Goal: Task Accomplishment & Management: Use online tool/utility

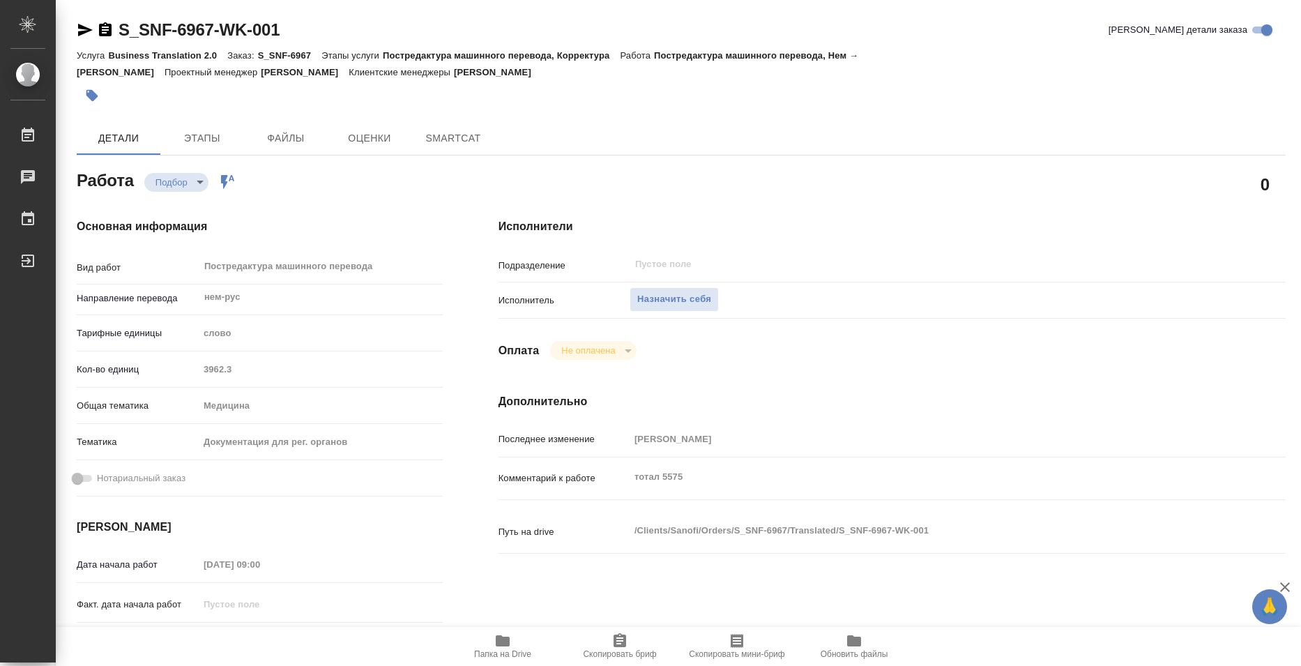
type textarea "x"
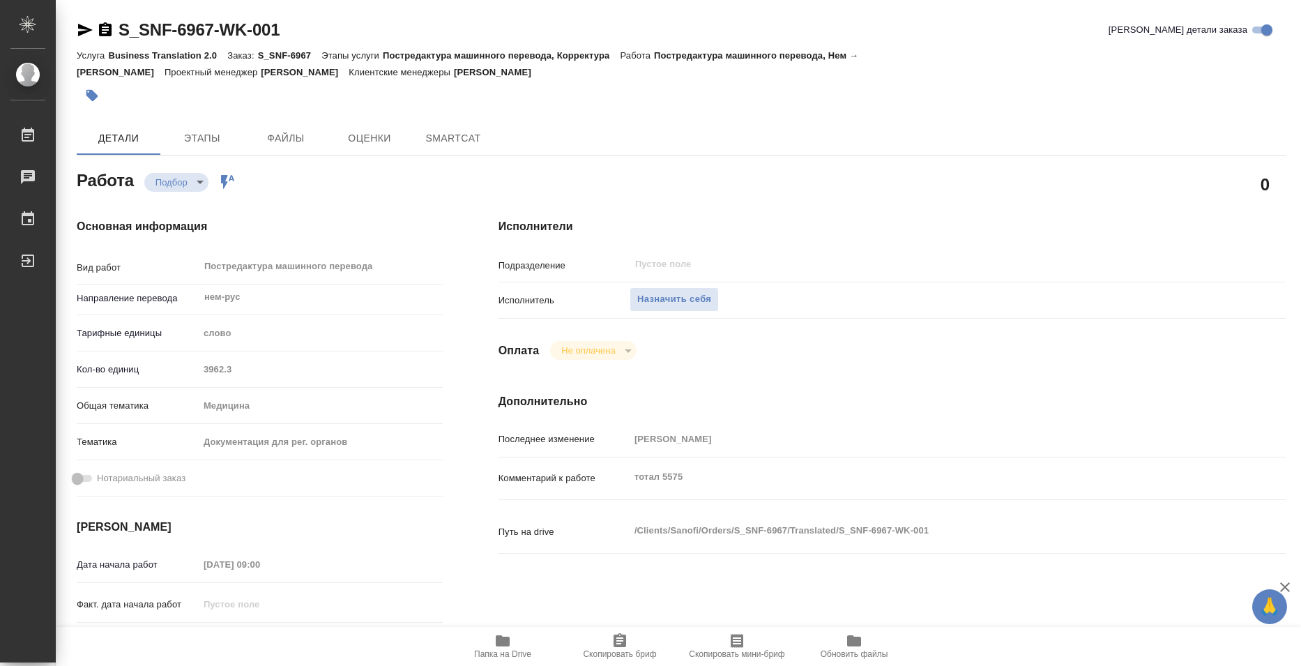
type textarea "x"
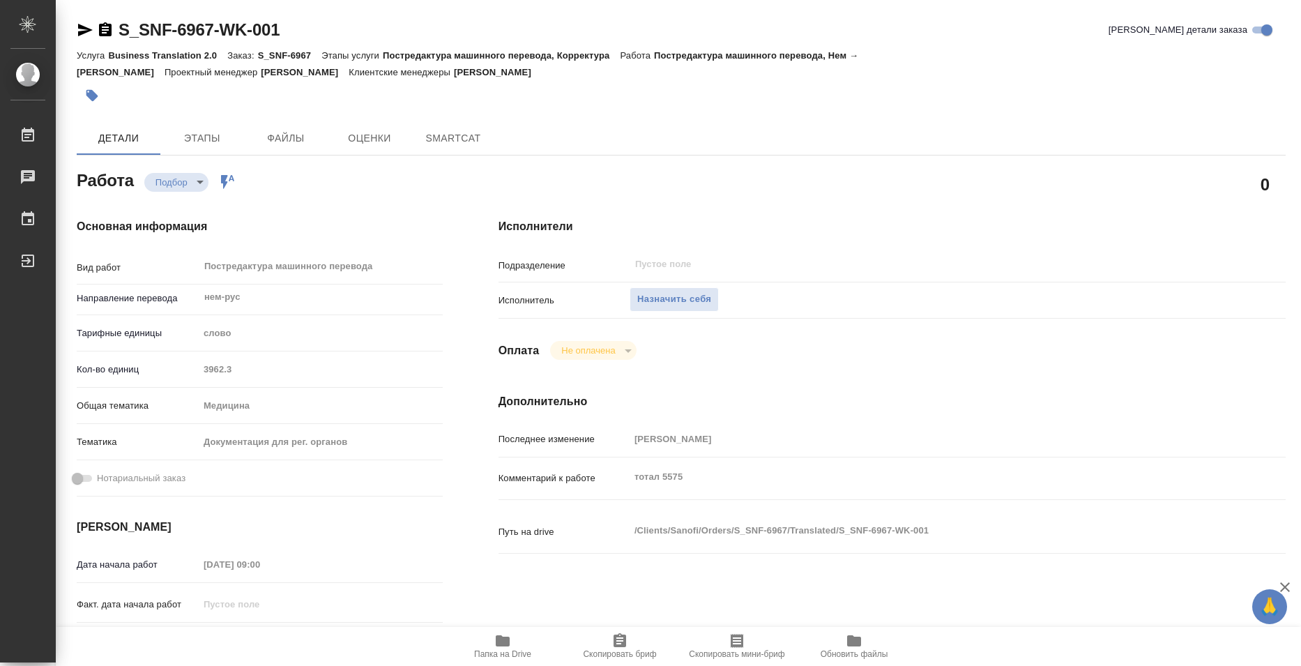
type textarea "x"
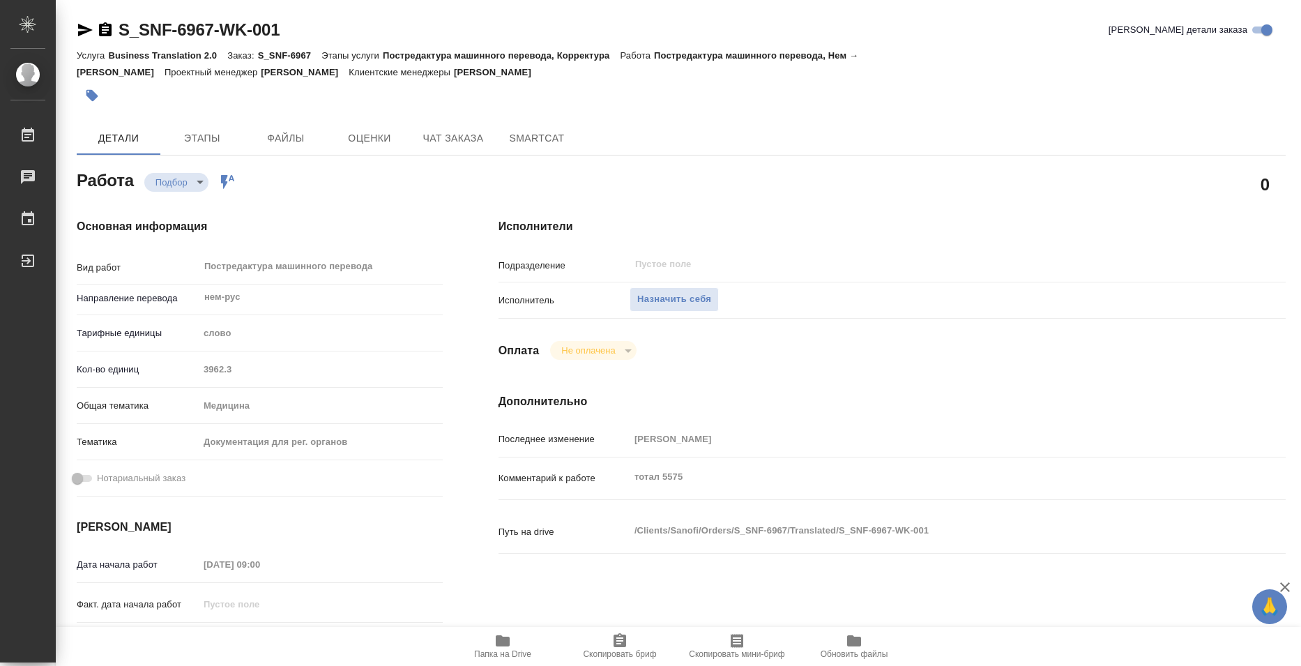
type textarea "x"
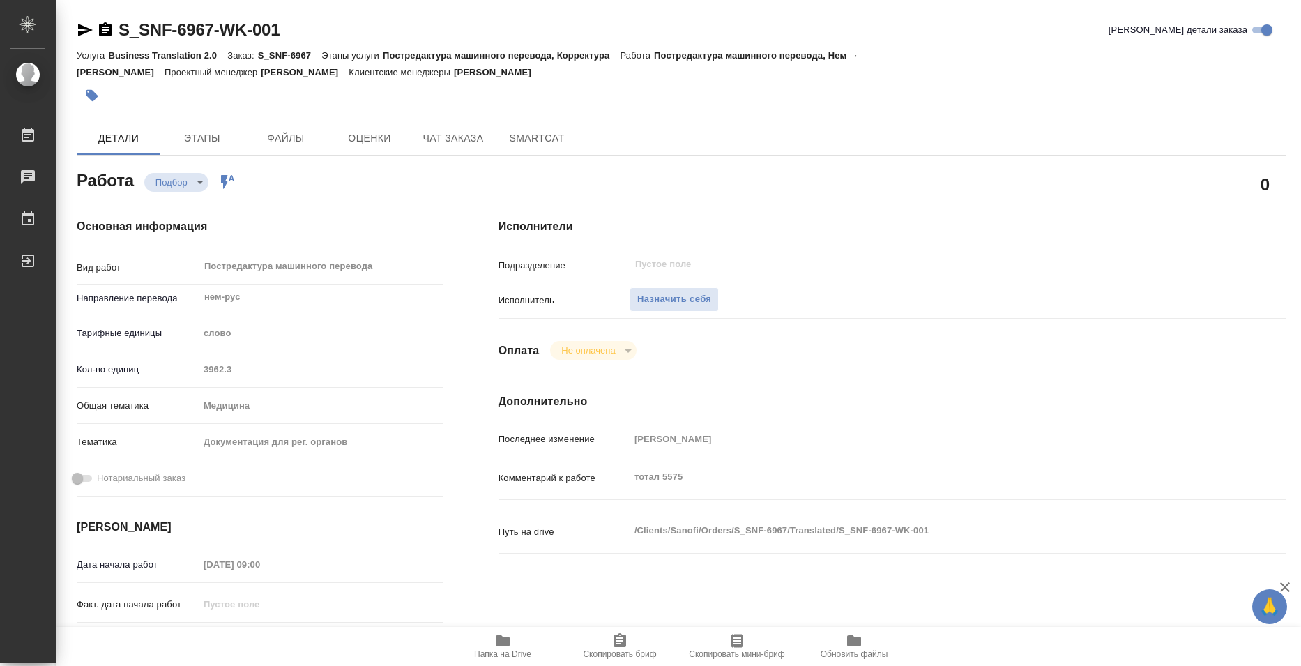
type textarea "x"
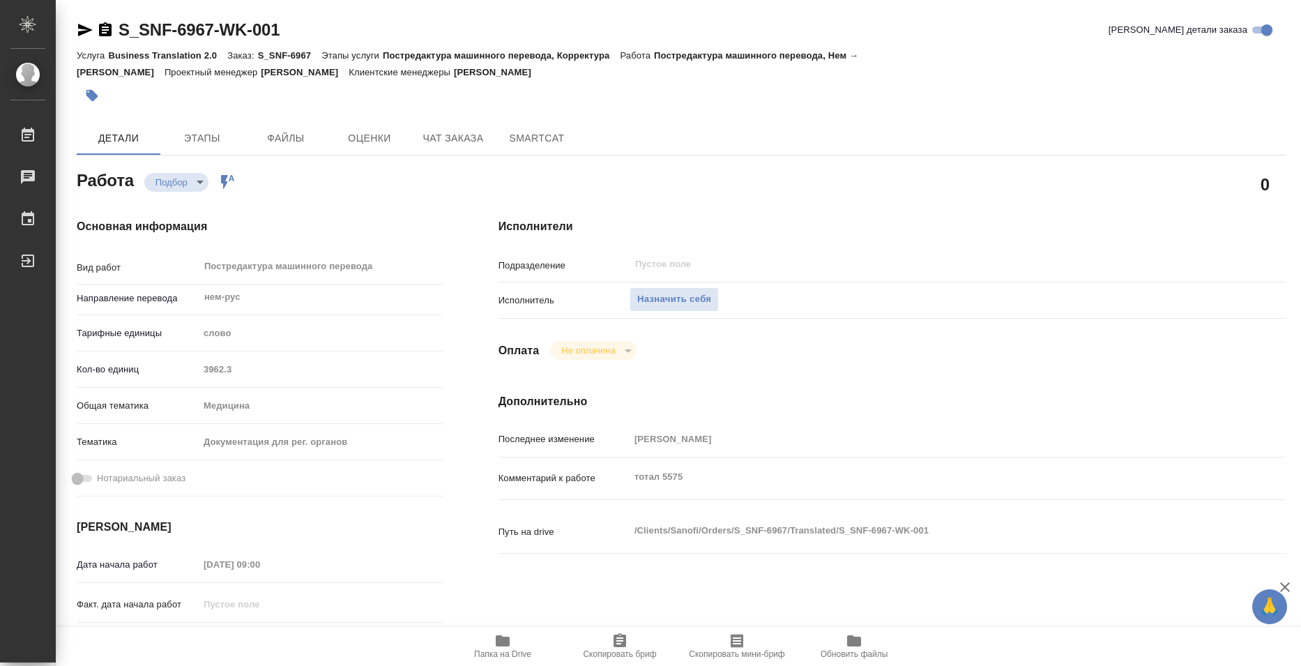
click at [508, 650] on span "Папка на Drive" at bounding box center [502, 654] width 57 height 10
type textarea "x"
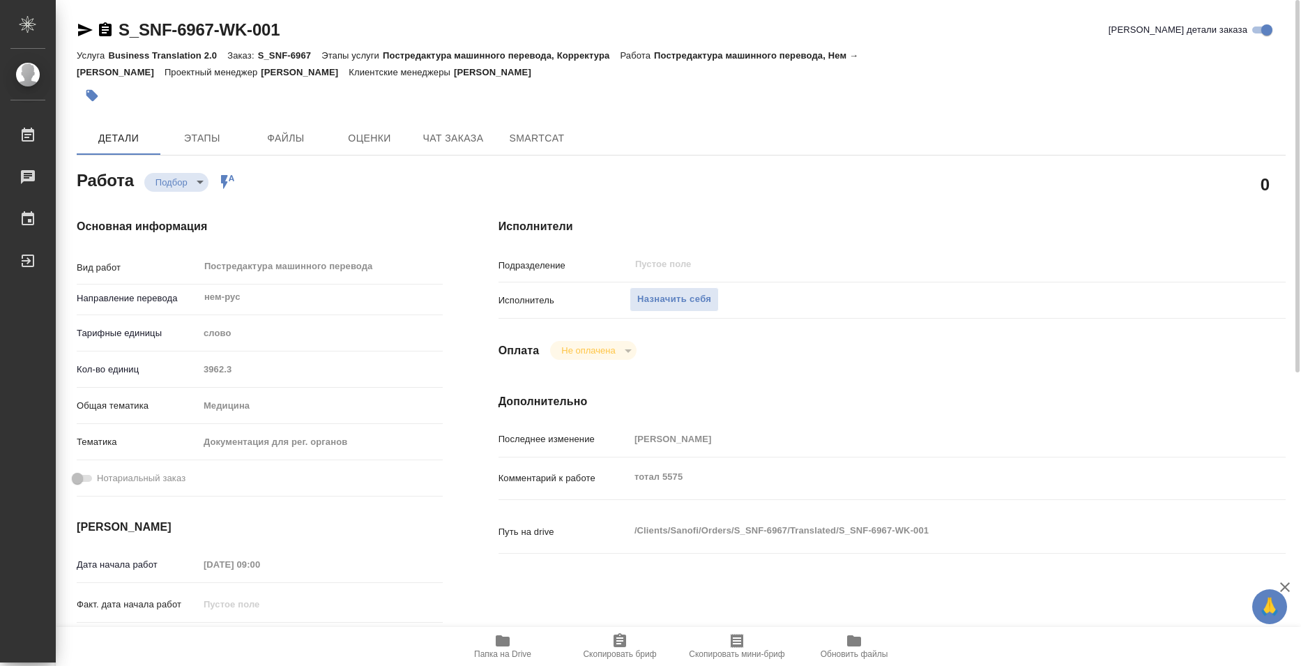
type textarea "x"
click at [659, 306] on span "Назначить себя" at bounding box center [674, 299] width 74 height 16
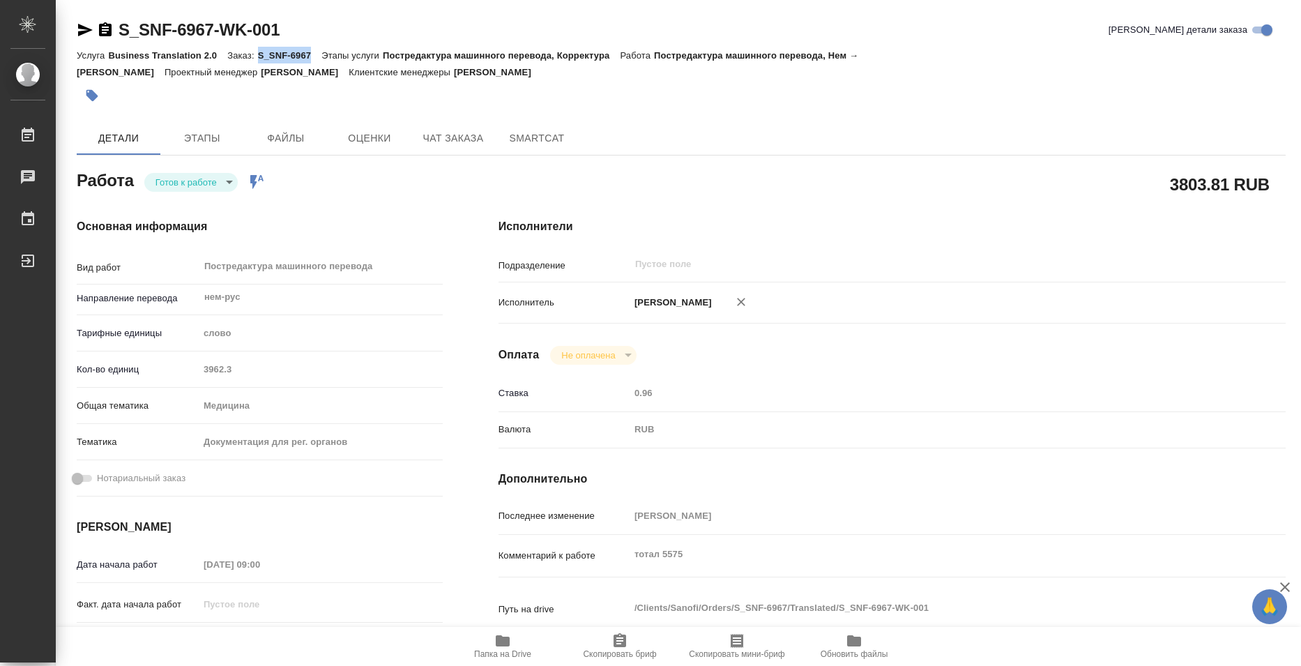
drag, startPoint x: 258, startPoint y: 54, endPoint x: 311, endPoint y: 60, distance: 53.3
click at [311, 60] on p "S_SNF-6967" at bounding box center [290, 55] width 64 height 10
copy p "S_SNF-6967"
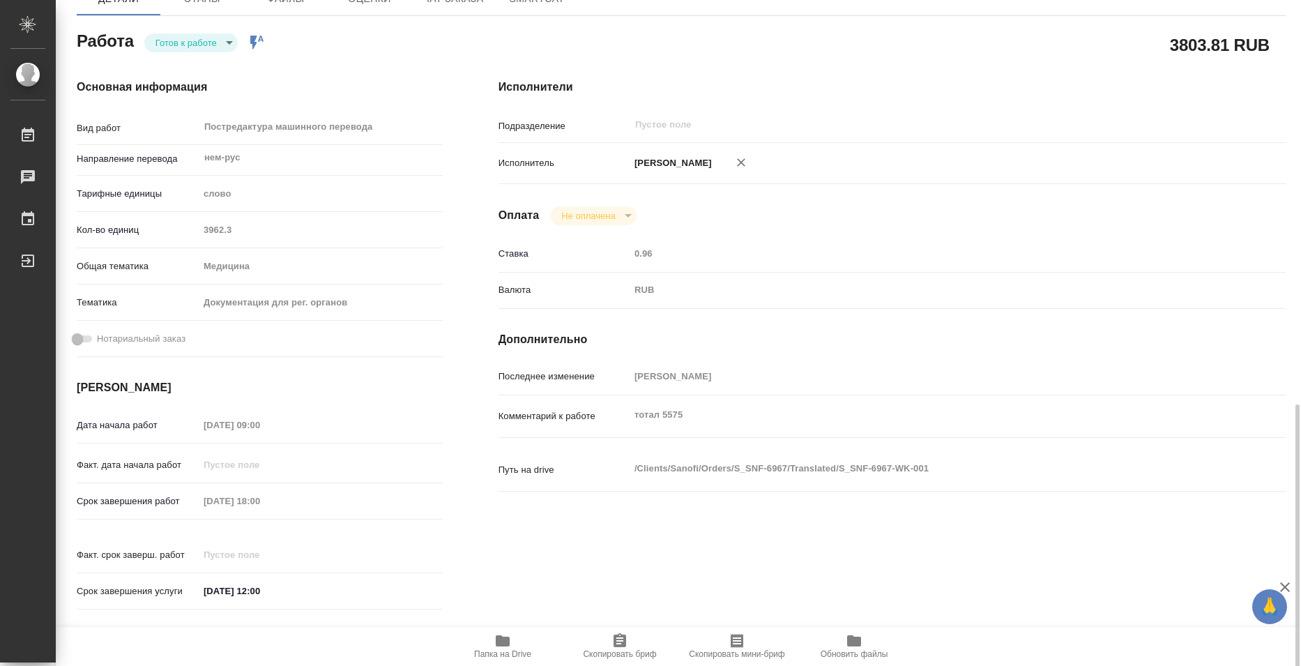
scroll to position [70, 0]
